Goal: Information Seeking & Learning: Learn about a topic

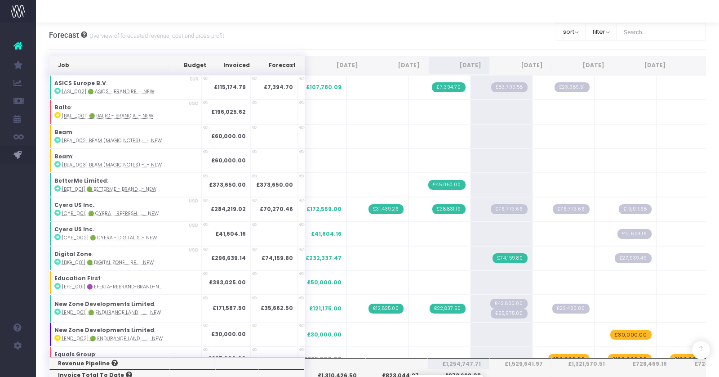
scroll to position [2177, 0]
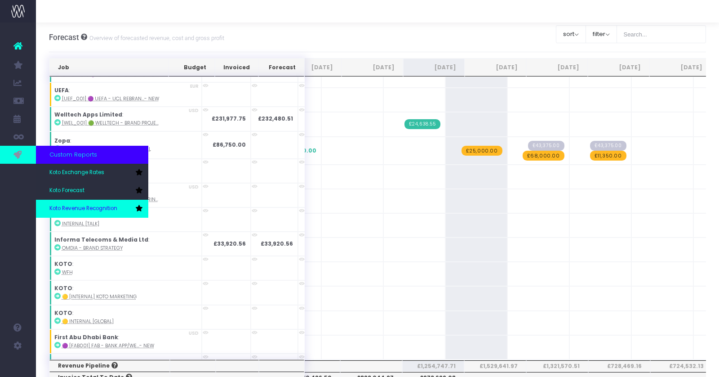
click at [69, 201] on link "Koto Revenue Recognition" at bounding box center [92, 209] width 112 height 18
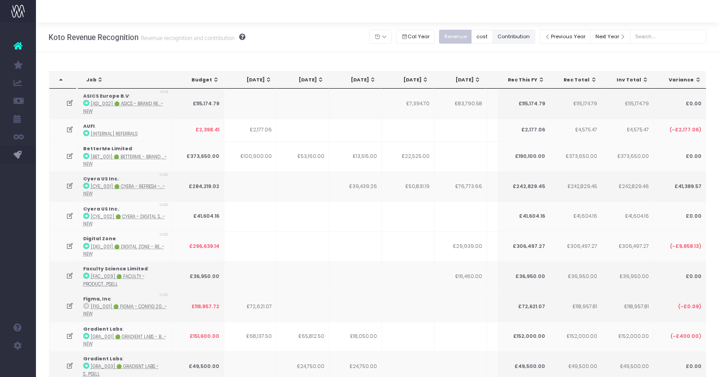
click at [525, 40] on button "Contribution" at bounding box center [514, 37] width 43 height 14
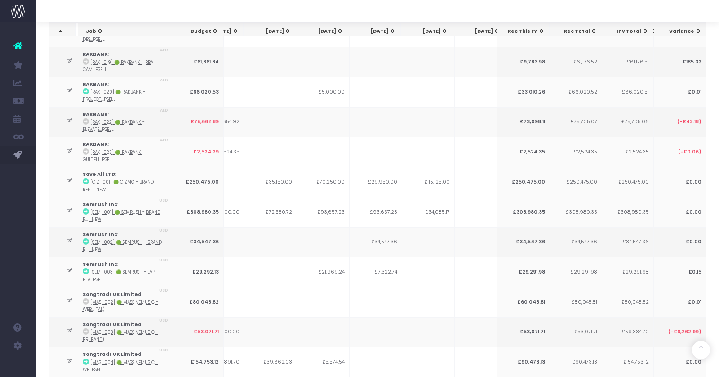
scroll to position [2323, 0]
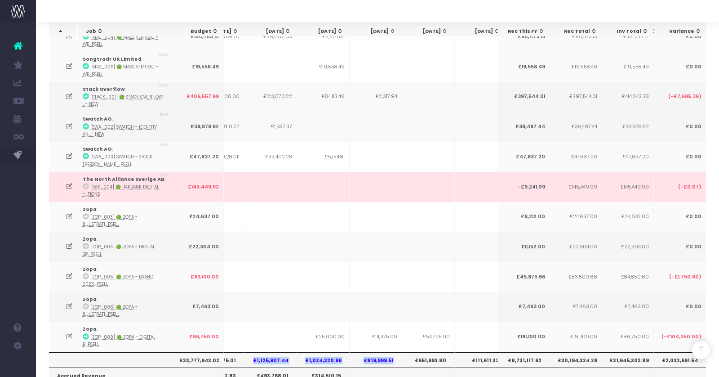
drag, startPoint x: 254, startPoint y: 289, endPoint x: 395, endPoint y: 293, distance: 140.3
click at [395, 352] on tr "£33,777,943.02 £1,557,594.30 £1,585,426.82 £1,244,875.01 £1,125,907.44 £1,024,3…" at bounding box center [420, 359] width 1017 height 15
copy tr "£1,125,907.44 £1,024,320.96 £819,999.51"
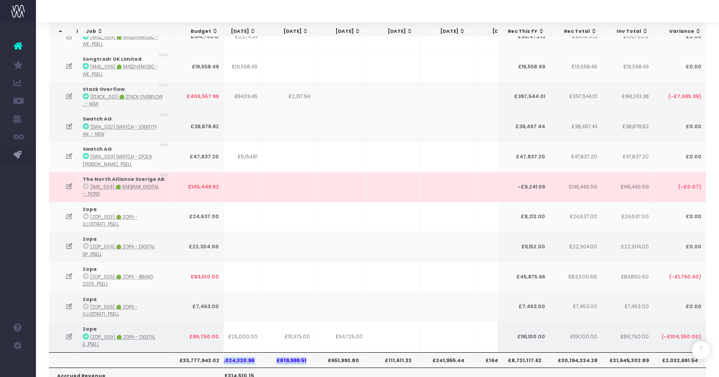
scroll to position [0, 232]
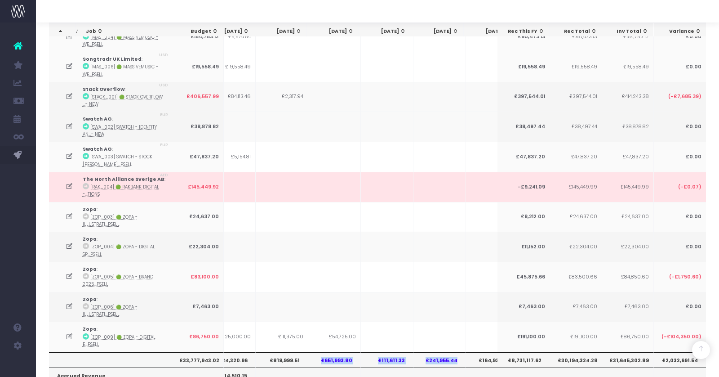
drag, startPoint x: 320, startPoint y: 290, endPoint x: 457, endPoint y: 289, distance: 137.1
click at [457, 352] on tr "£33,777,943.02 £1,557,594.30 £1,585,426.82 £1,244,875.01 £1,125,907.44 £1,024,3…" at bounding box center [326, 359] width 1017 height 15
copy tr "£651,993.80 £111,611.33 £241,955.44"
